Goal: Find specific page/section: Find specific page/section

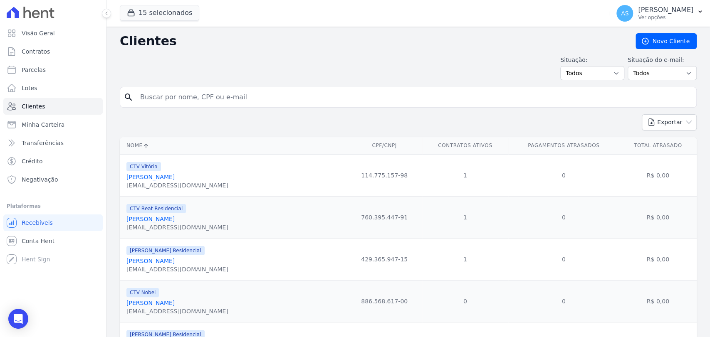
click at [164, 94] on input "search" at bounding box center [414, 97] width 558 height 17
paste input "Fernando Elias Ribeiro de Oliveira"
type input "Fernando Elias Ribeiro de Oliveira"
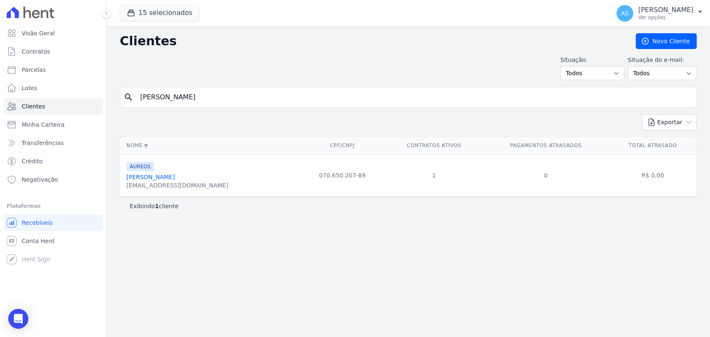
click at [151, 177] on link "Fernando Elias Ribeiro De Oliveira" at bounding box center [150, 177] width 48 height 7
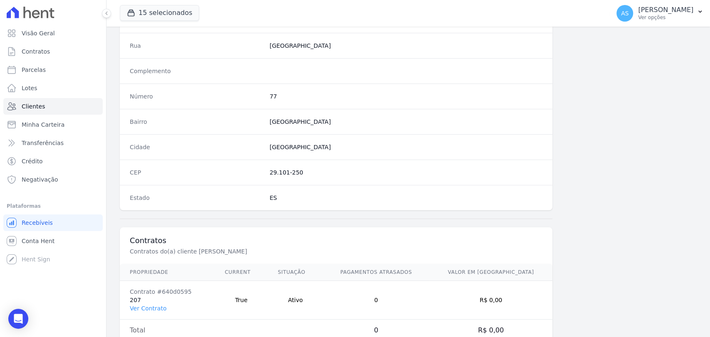
scroll to position [439, 0]
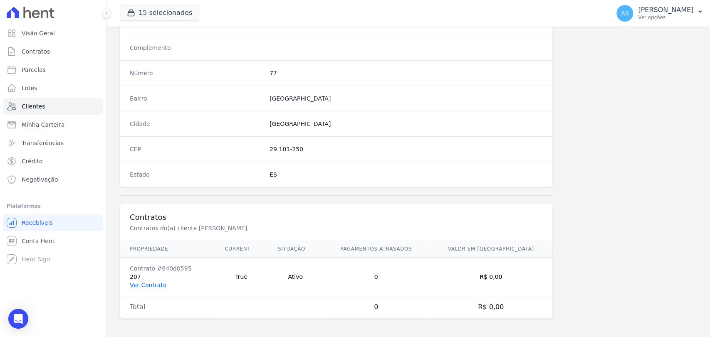
click at [133, 284] on link "Ver Contrato" at bounding box center [148, 285] width 37 height 7
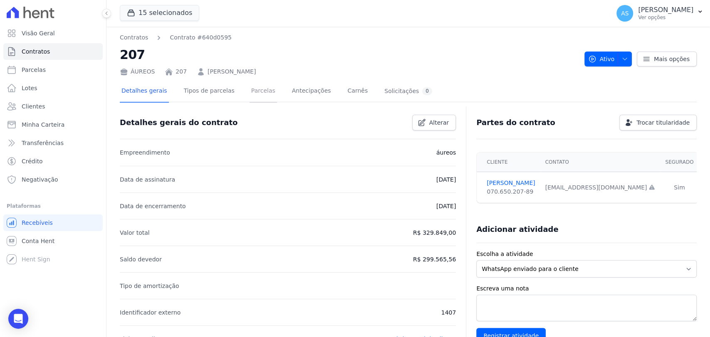
click at [256, 86] on link "Parcelas" at bounding box center [263, 92] width 27 height 22
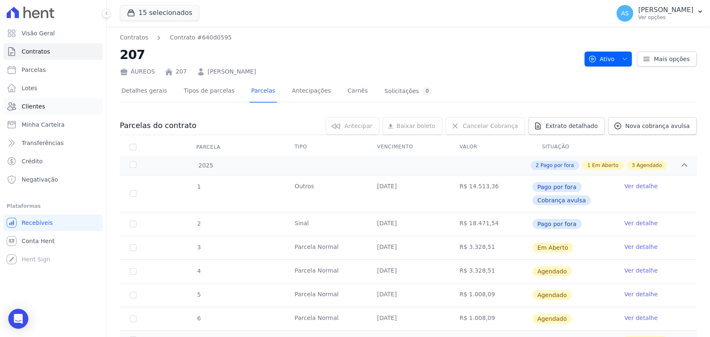
click at [26, 107] on span "Clientes" at bounding box center [33, 106] width 23 height 8
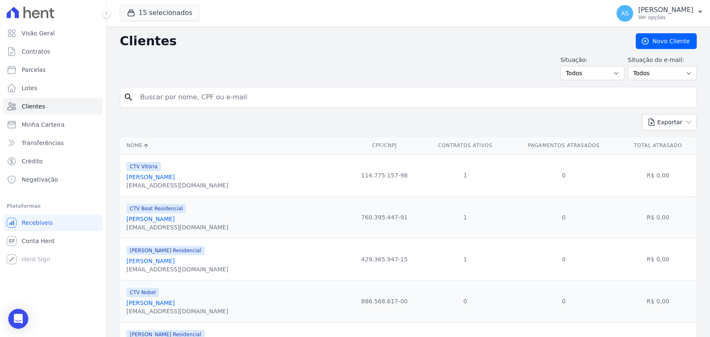
click at [143, 96] on input "search" at bounding box center [414, 97] width 558 height 17
paste input "Geraldo Felipe Belucio Backer"
type input "Geraldo Felipe Belucio Backer"
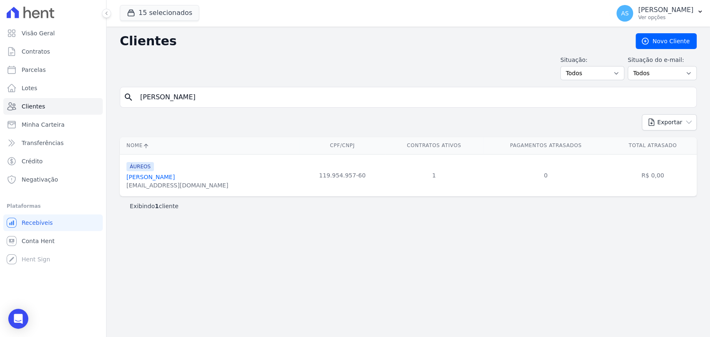
click at [154, 177] on link "Geraldo Felipe Belucio Backer" at bounding box center [150, 177] width 48 height 7
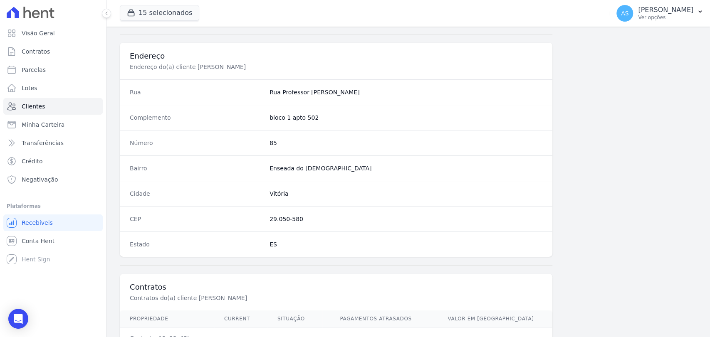
scroll to position [439, 0]
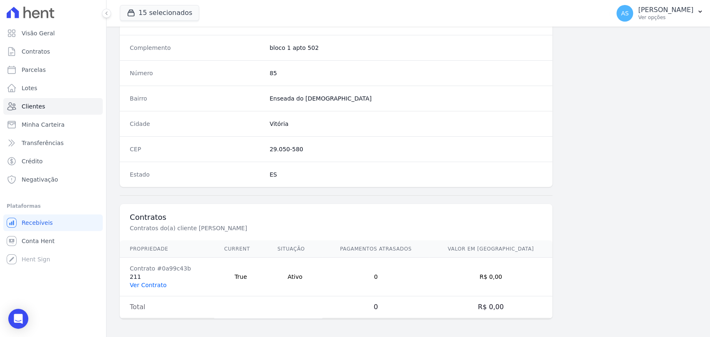
click at [142, 282] on link "Ver Contrato" at bounding box center [148, 285] width 37 height 7
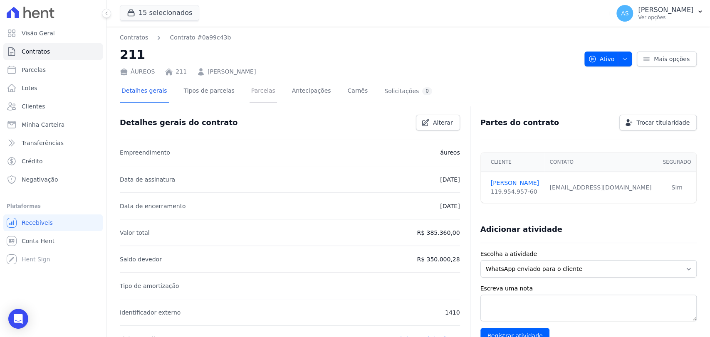
click at [250, 89] on link "Parcelas" at bounding box center [263, 92] width 27 height 22
